Goal: Information Seeking & Learning: Learn about a topic

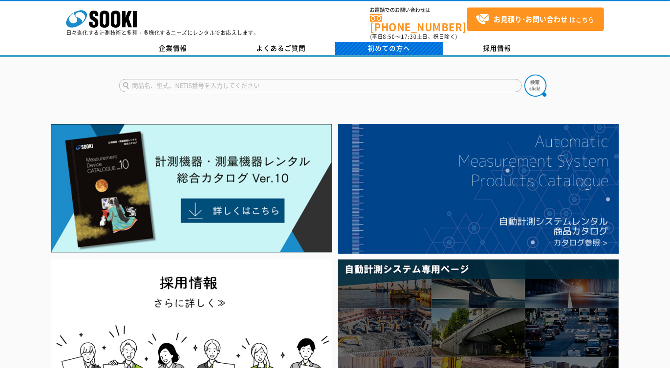
click at [355, 42] on link "初めての方へ" at bounding box center [389, 48] width 108 height 13
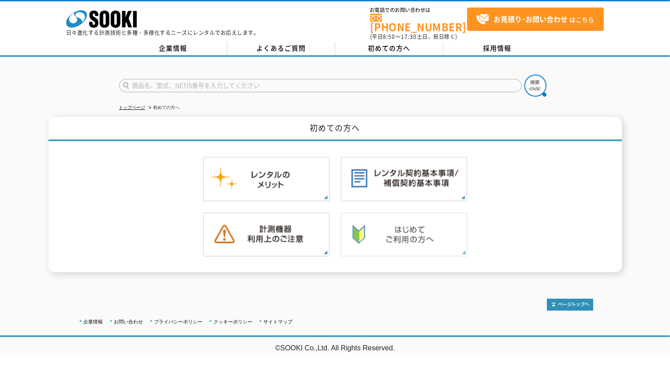
click at [389, 214] on img at bounding box center [403, 234] width 127 height 45
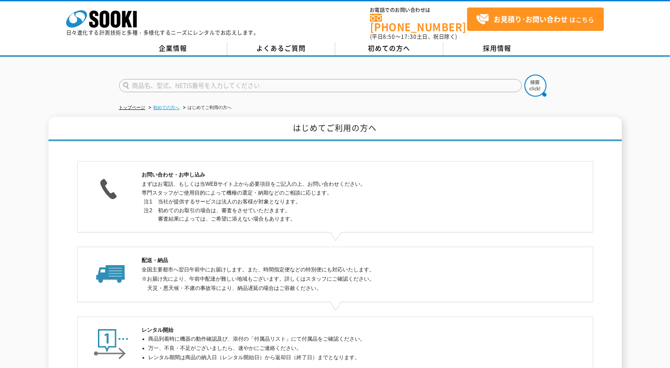
click at [165, 105] on link "初めての方へ" at bounding box center [166, 107] width 26 height 5
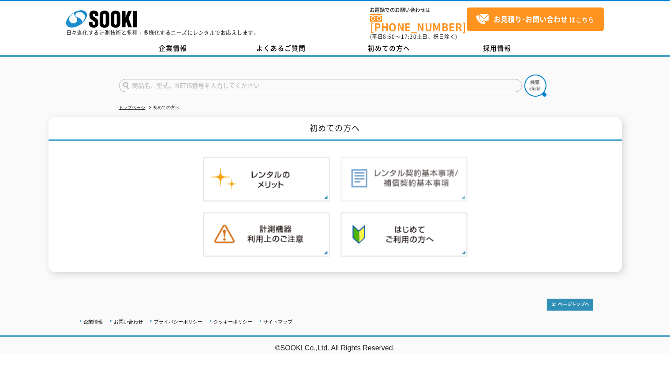
click at [378, 173] on img at bounding box center [403, 179] width 127 height 45
click at [369, 224] on img at bounding box center [403, 234] width 127 height 45
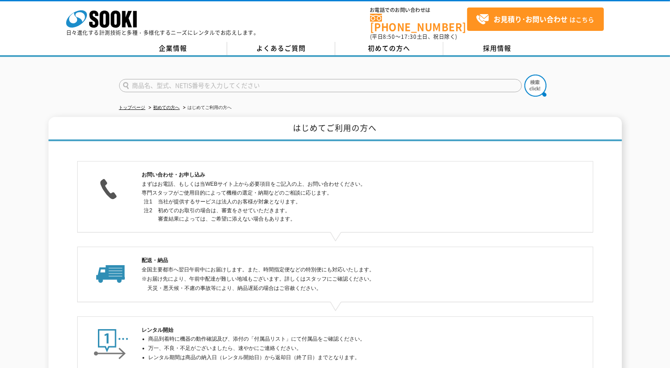
click at [273, 198] on dd "当社が提供するサービスは法人のお客様が対象となります。" at bounding box center [343, 202] width 370 height 8
click at [194, 42] on link "企業情報" at bounding box center [173, 48] width 108 height 13
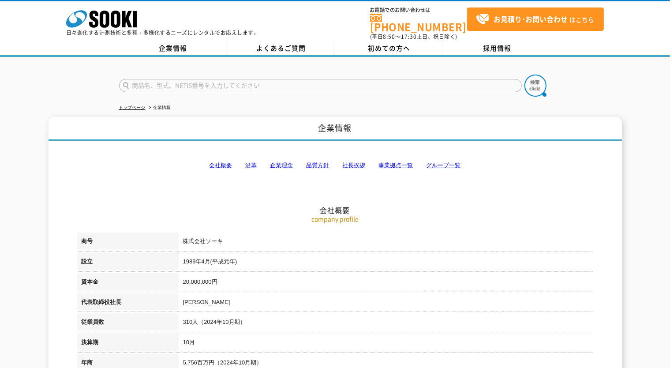
click at [275, 162] on link "企業理念" at bounding box center [281, 165] width 23 height 7
click at [295, 42] on link "よくあるご質問" at bounding box center [281, 48] width 108 height 13
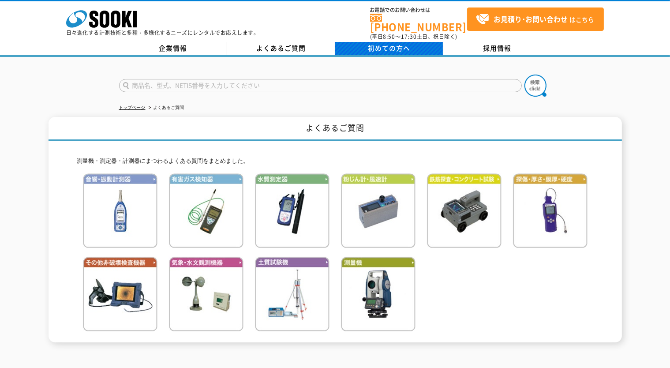
click at [374, 43] on span "初めての方へ" at bounding box center [389, 48] width 42 height 10
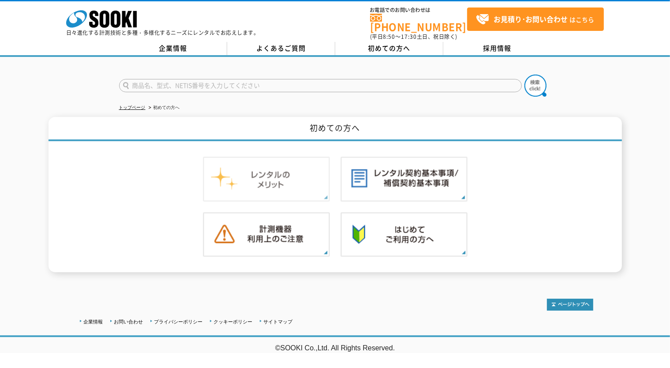
click at [275, 185] on img at bounding box center [266, 179] width 127 height 45
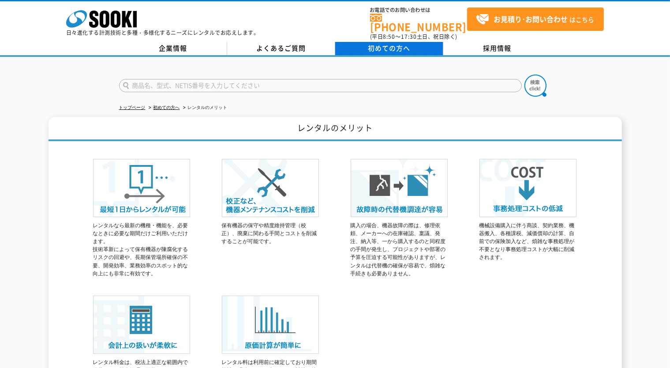
click at [378, 44] on span "初めての方へ" at bounding box center [389, 48] width 42 height 10
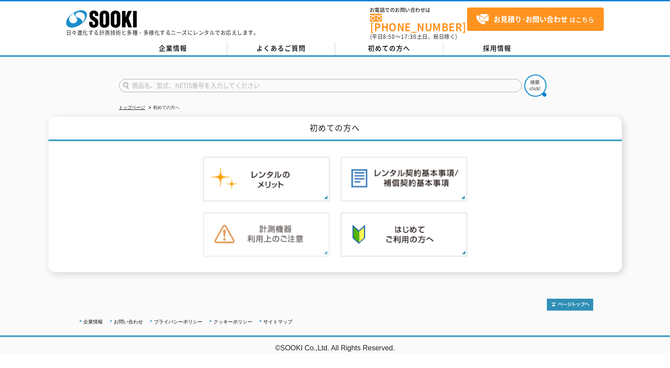
click at [286, 218] on img at bounding box center [266, 234] width 127 height 45
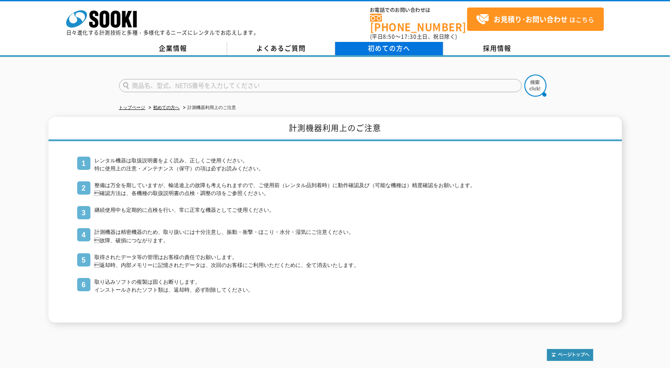
click at [406, 43] on span "初めての方へ" at bounding box center [389, 48] width 42 height 10
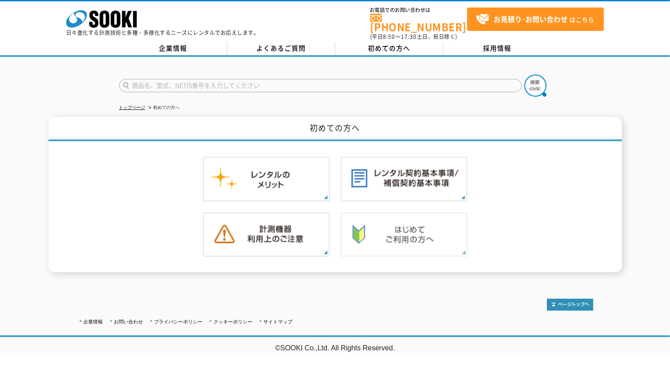
click at [395, 218] on img at bounding box center [403, 234] width 127 height 45
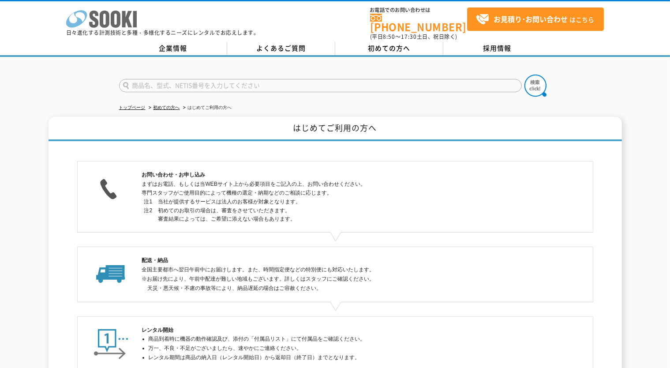
click at [117, 12] on icon at bounding box center [116, 19] width 10 height 17
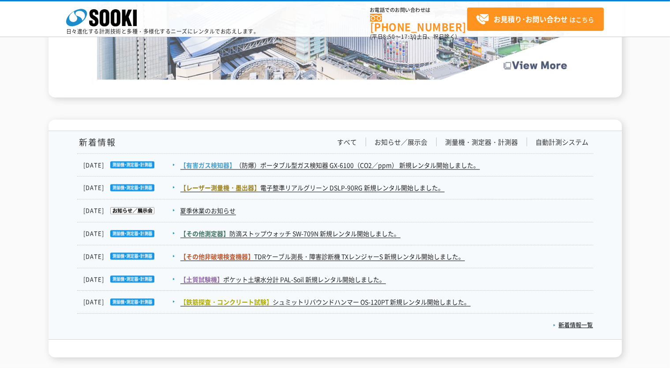
scroll to position [1481, 0]
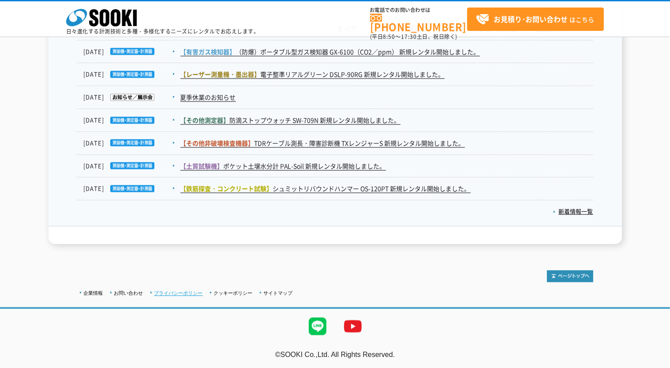
click at [189, 291] on link "プライバシーポリシー" at bounding box center [178, 293] width 49 height 5
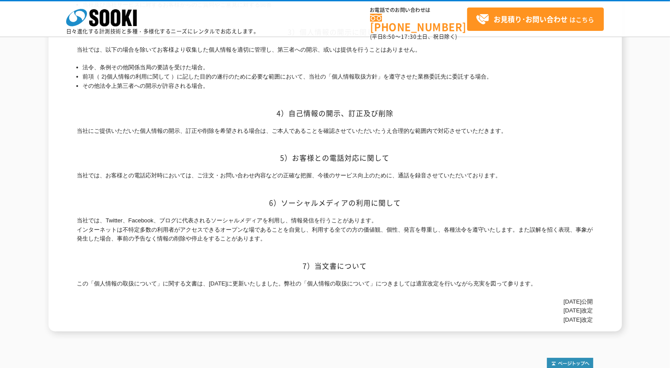
scroll to position [397, 0]
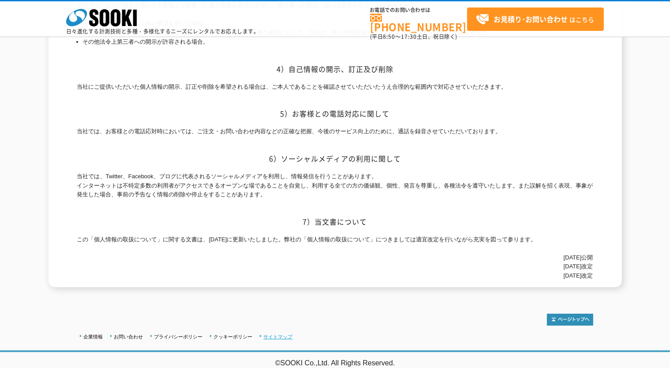
click at [269, 334] on link "サイトマップ" at bounding box center [278, 336] width 29 height 5
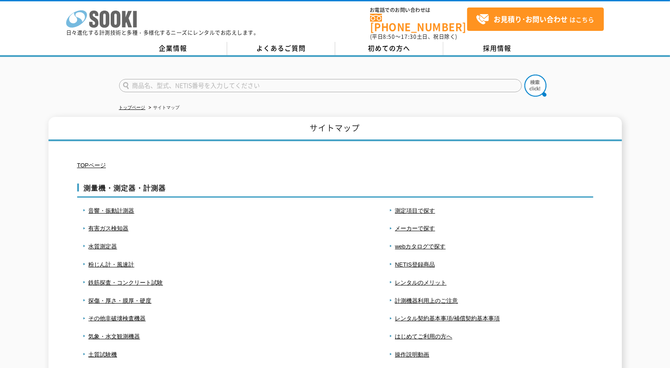
click at [106, 21] on icon at bounding box center [105, 19] width 10 height 17
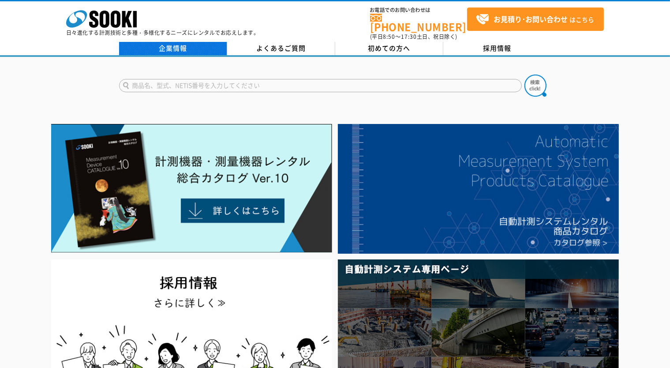
click at [182, 42] on link "企業情報" at bounding box center [173, 48] width 108 height 13
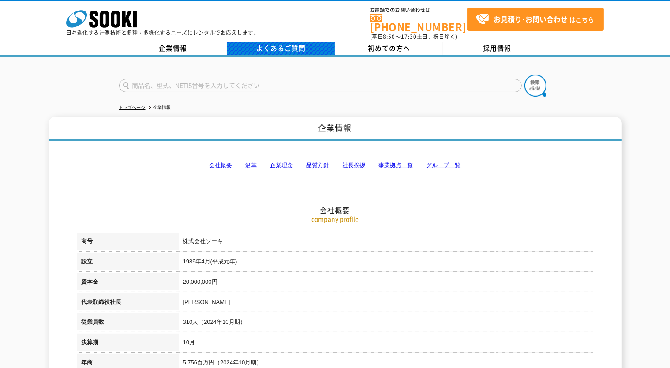
click at [288, 45] on link "よくあるご質問" at bounding box center [281, 48] width 108 height 13
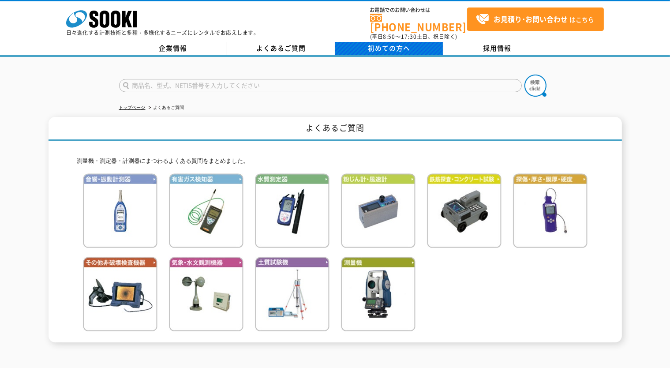
click at [395, 43] on span "初めての方へ" at bounding box center [389, 48] width 42 height 10
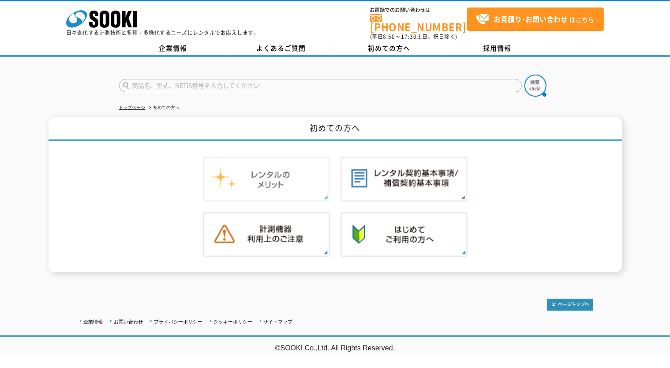
click at [292, 168] on img at bounding box center [266, 179] width 127 height 45
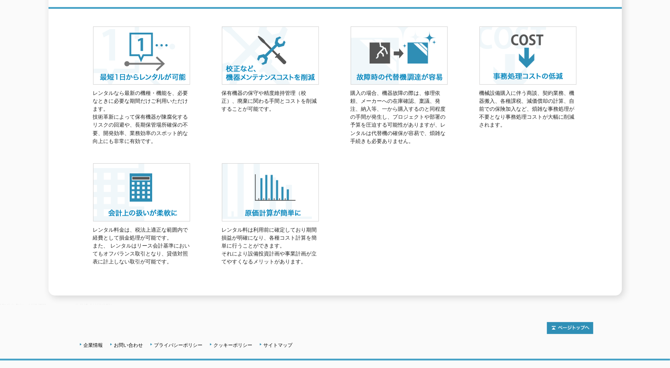
scroll to position [135, 0]
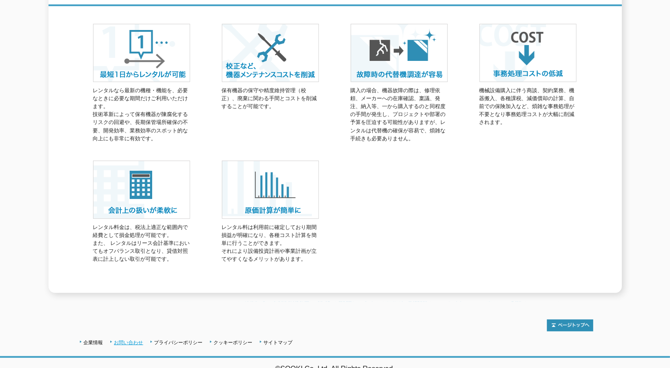
click at [121, 340] on link "お問い合わせ" at bounding box center [128, 342] width 29 height 5
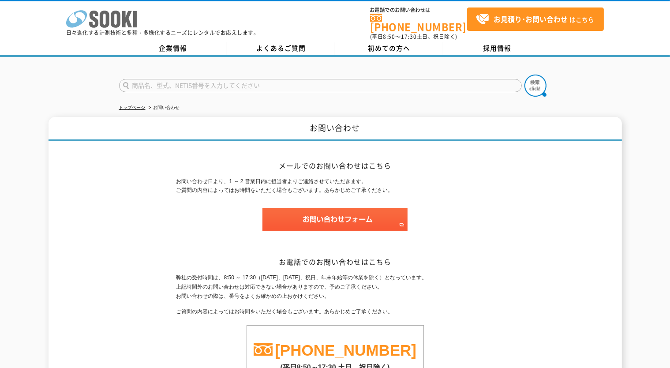
click at [113, 27] on icon "株式会社 ソーキ" at bounding box center [101, 19] width 71 height 18
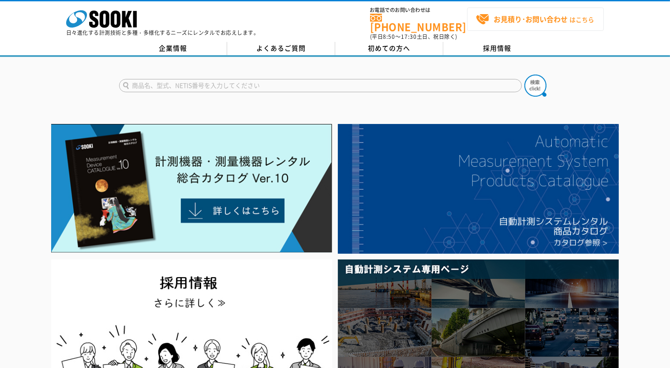
click at [491, 23] on span "お見積り･お問い合わせ はこちら" at bounding box center [535, 19] width 118 height 13
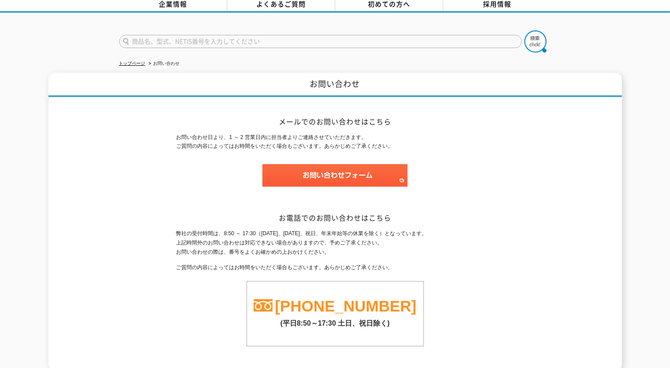
scroll to position [122, 0]
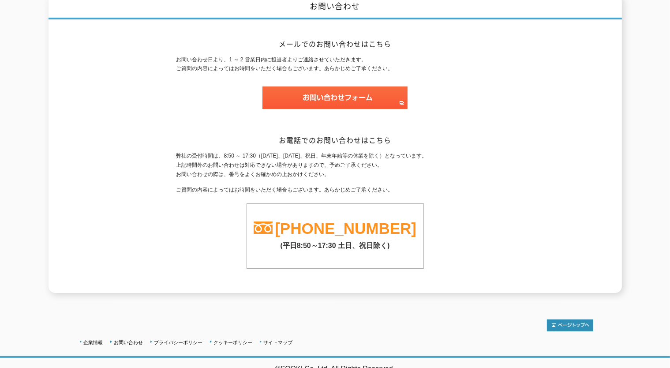
click at [355, 228] on link "[PHONE_NUMBER]" at bounding box center [346, 228] width 142 height 17
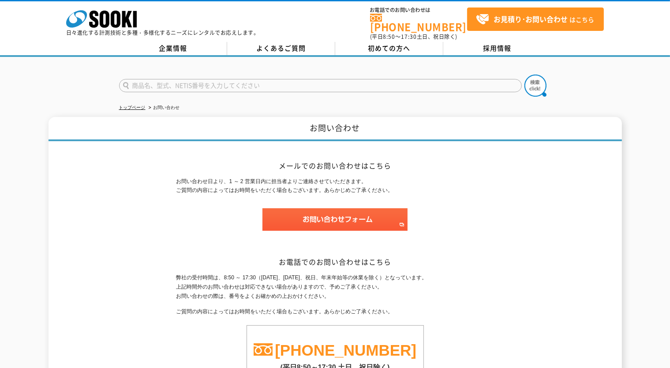
click at [430, 19] on link "[PHONE_NUMBER]" at bounding box center [418, 23] width 97 height 18
click at [284, 42] on link "よくあるご質問" at bounding box center [281, 48] width 108 height 13
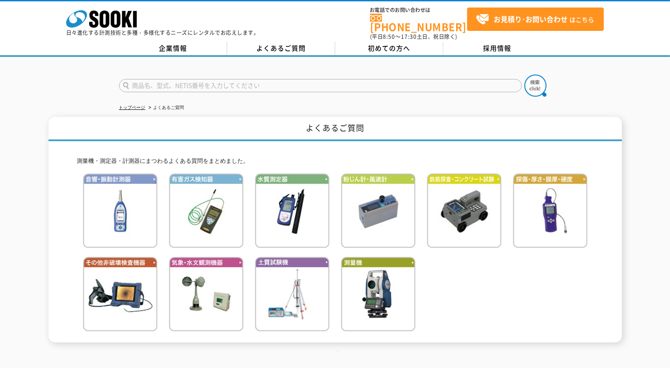
click at [188, 42] on link "企業情報" at bounding box center [173, 48] width 108 height 13
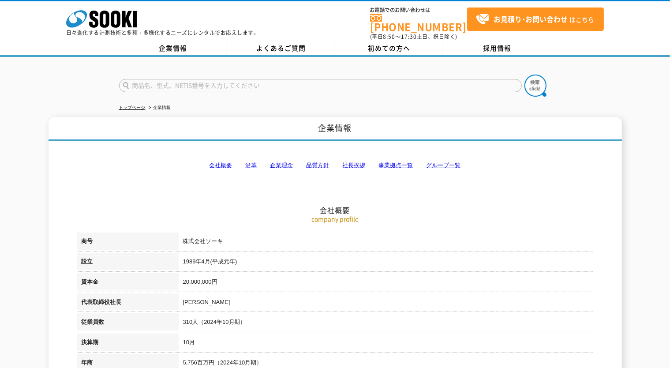
click at [316, 162] on link "品質方針" at bounding box center [318, 165] width 23 height 7
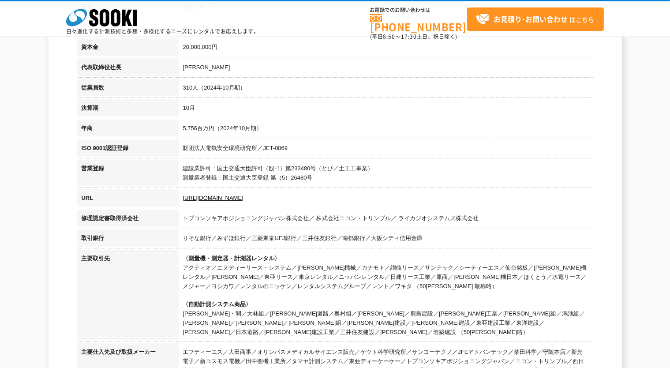
scroll to position [17, 0]
